Goal: Task Accomplishment & Management: Complete application form

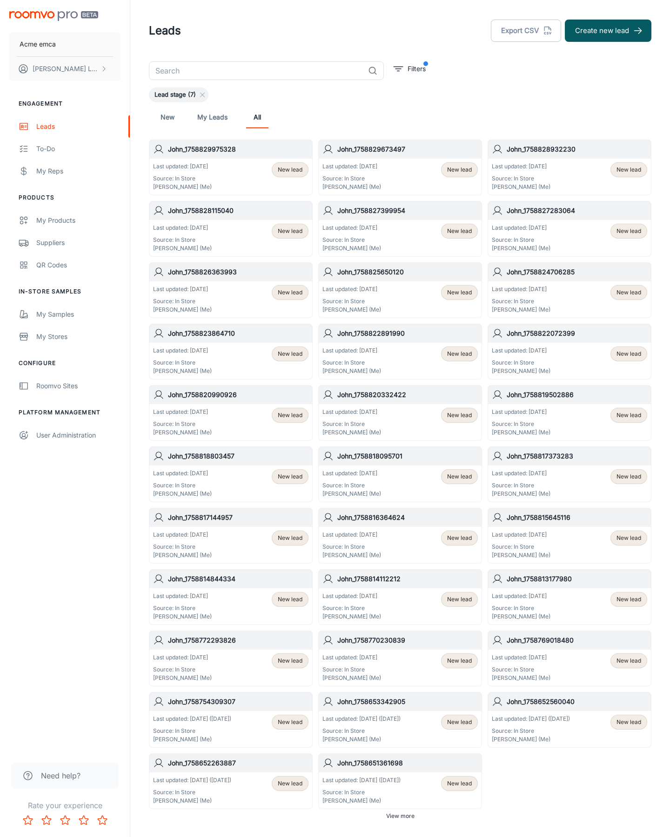
click at [608, 31] on button "Create new lead" at bounding box center [608, 31] width 87 height 22
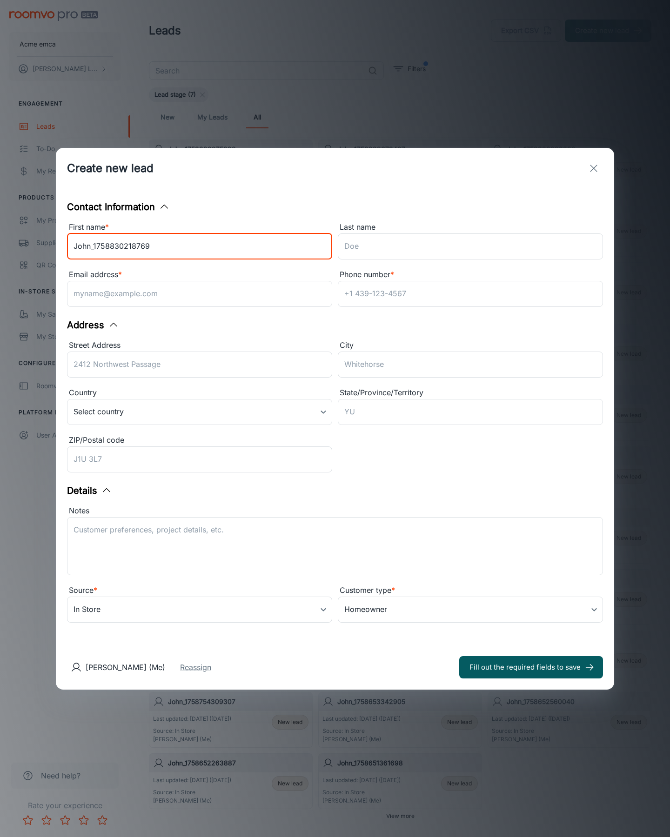
type input "John_1758830218769"
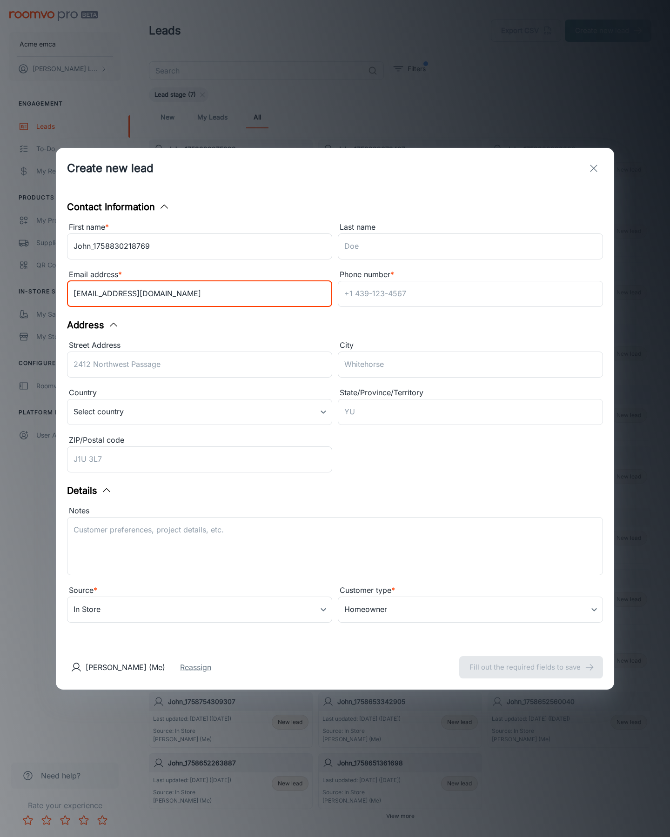
type input "[EMAIL_ADDRESS][DOMAIN_NAME]"
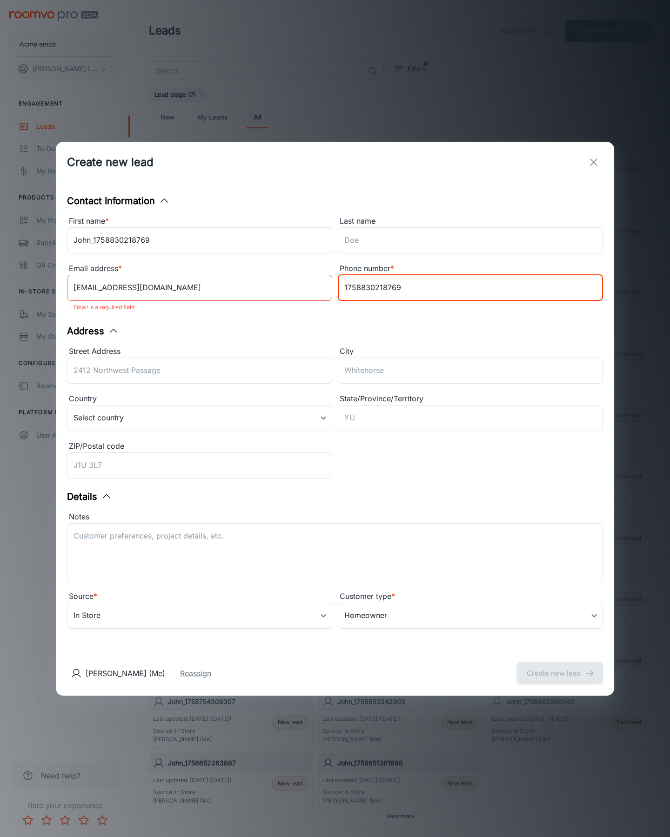
type input "1758830218769"
click at [560, 667] on button "Create new lead" at bounding box center [559, 673] width 87 height 22
